Goal: Navigation & Orientation: Find specific page/section

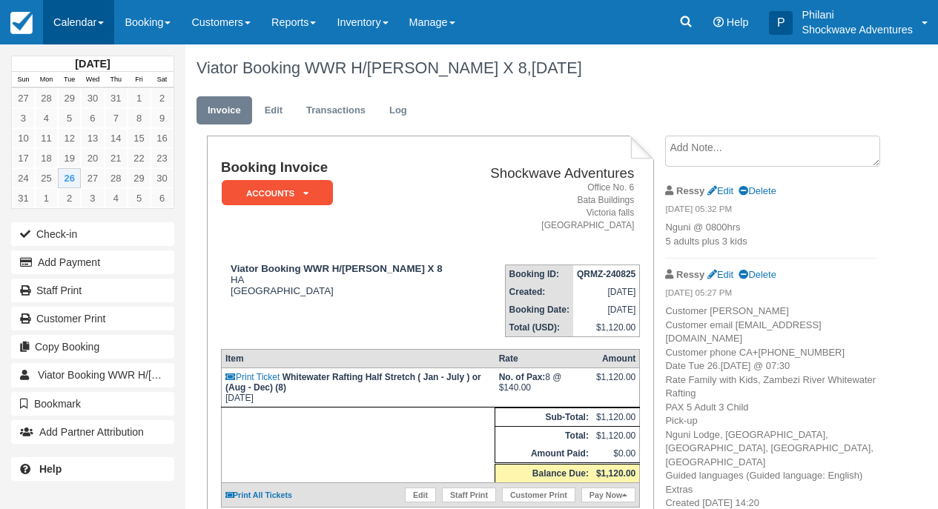
click at [102, 33] on link "Calendar" at bounding box center [78, 22] width 71 height 44
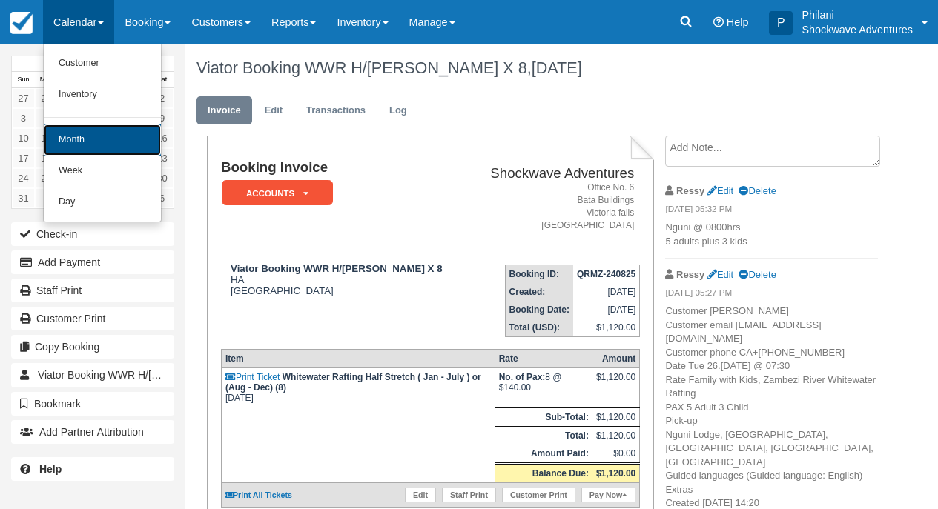
click at [134, 133] on link "Month" at bounding box center [102, 140] width 117 height 31
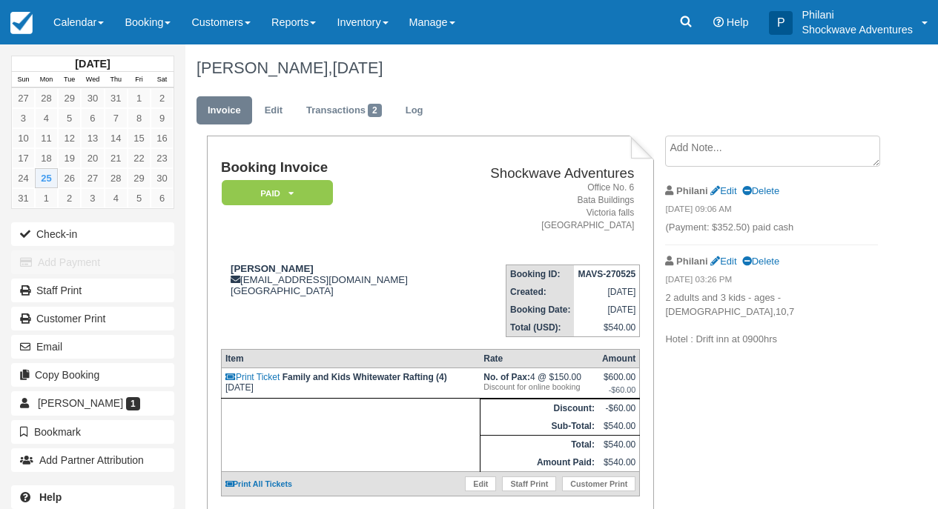
scroll to position [173, 0]
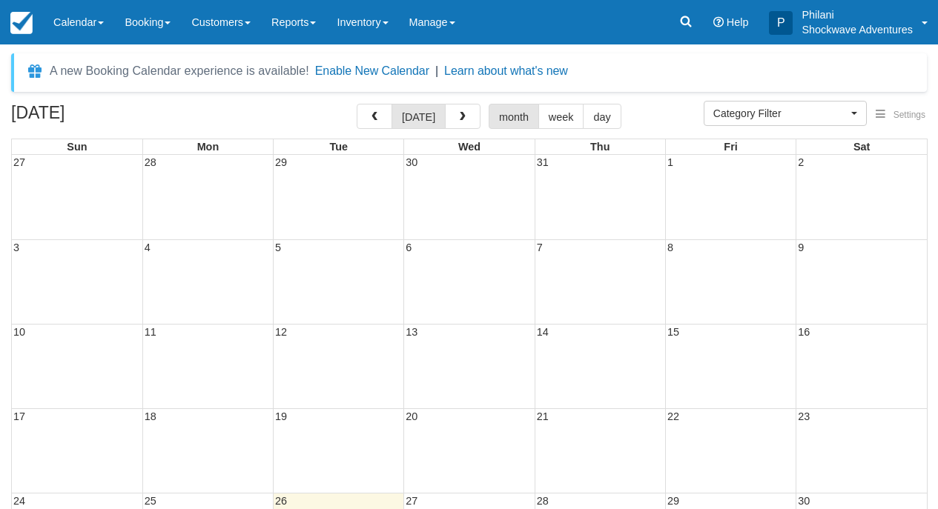
select select
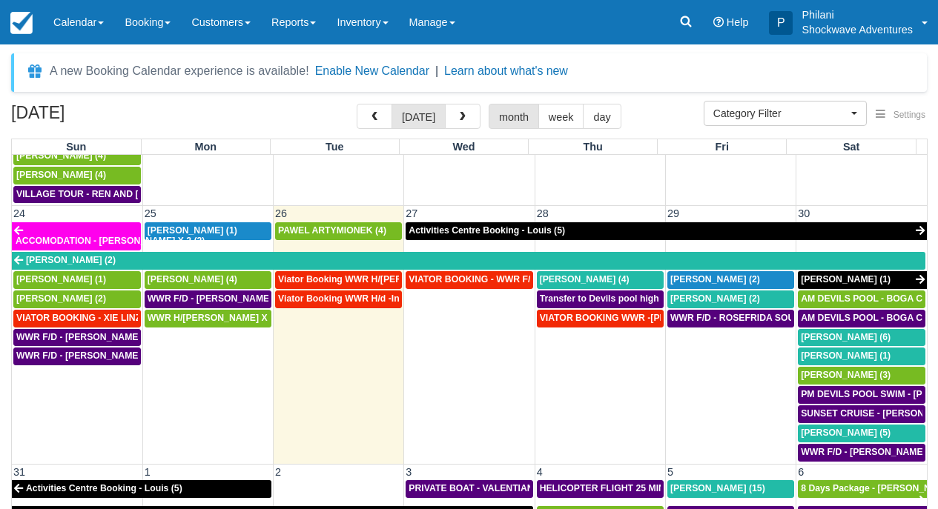
scroll to position [985, 0]
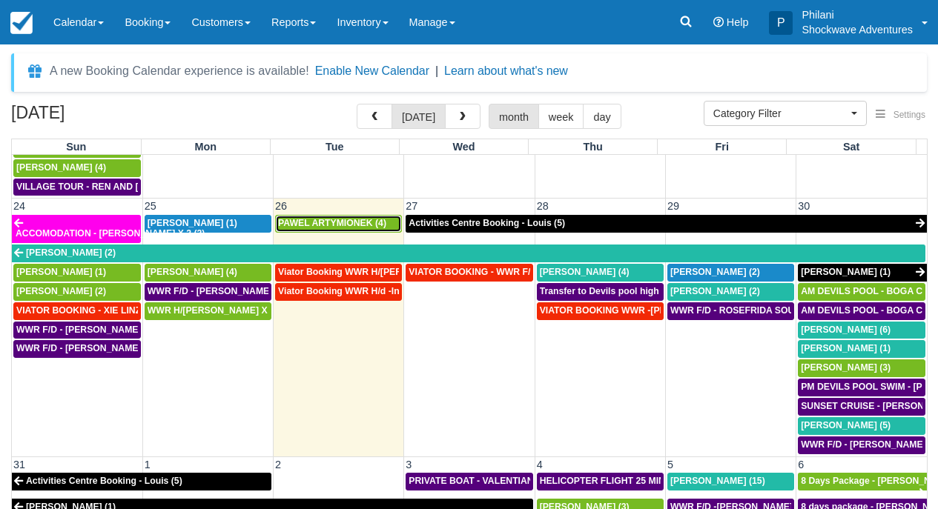
click at [378, 218] on span "PAWEL ARTYMIONEK (4)" at bounding box center [332, 223] width 108 height 10
